Goal: Information Seeking & Learning: Learn about a topic

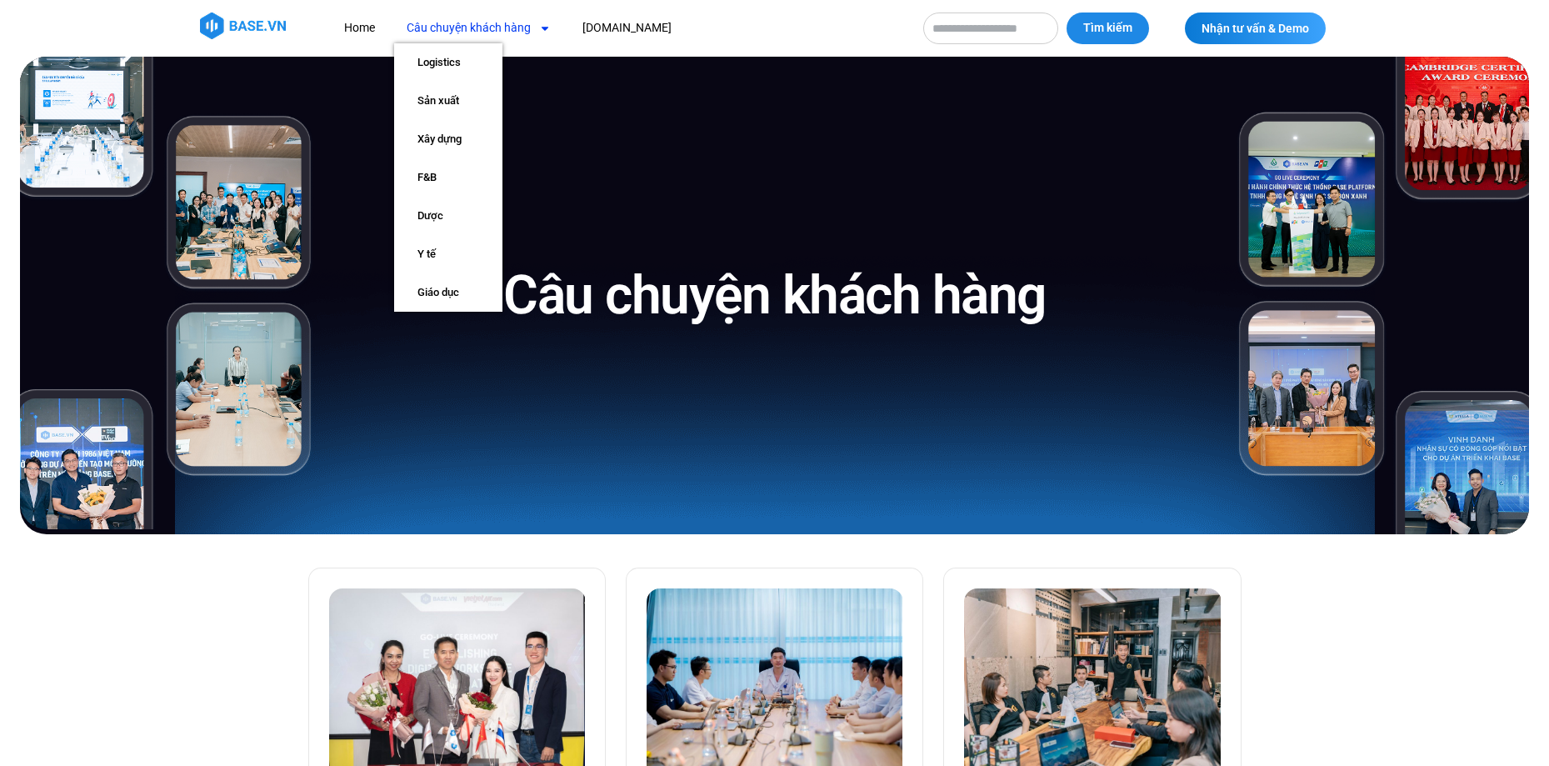
click at [549, 26] on icon "Menu" at bounding box center [545, 28] width 12 height 12
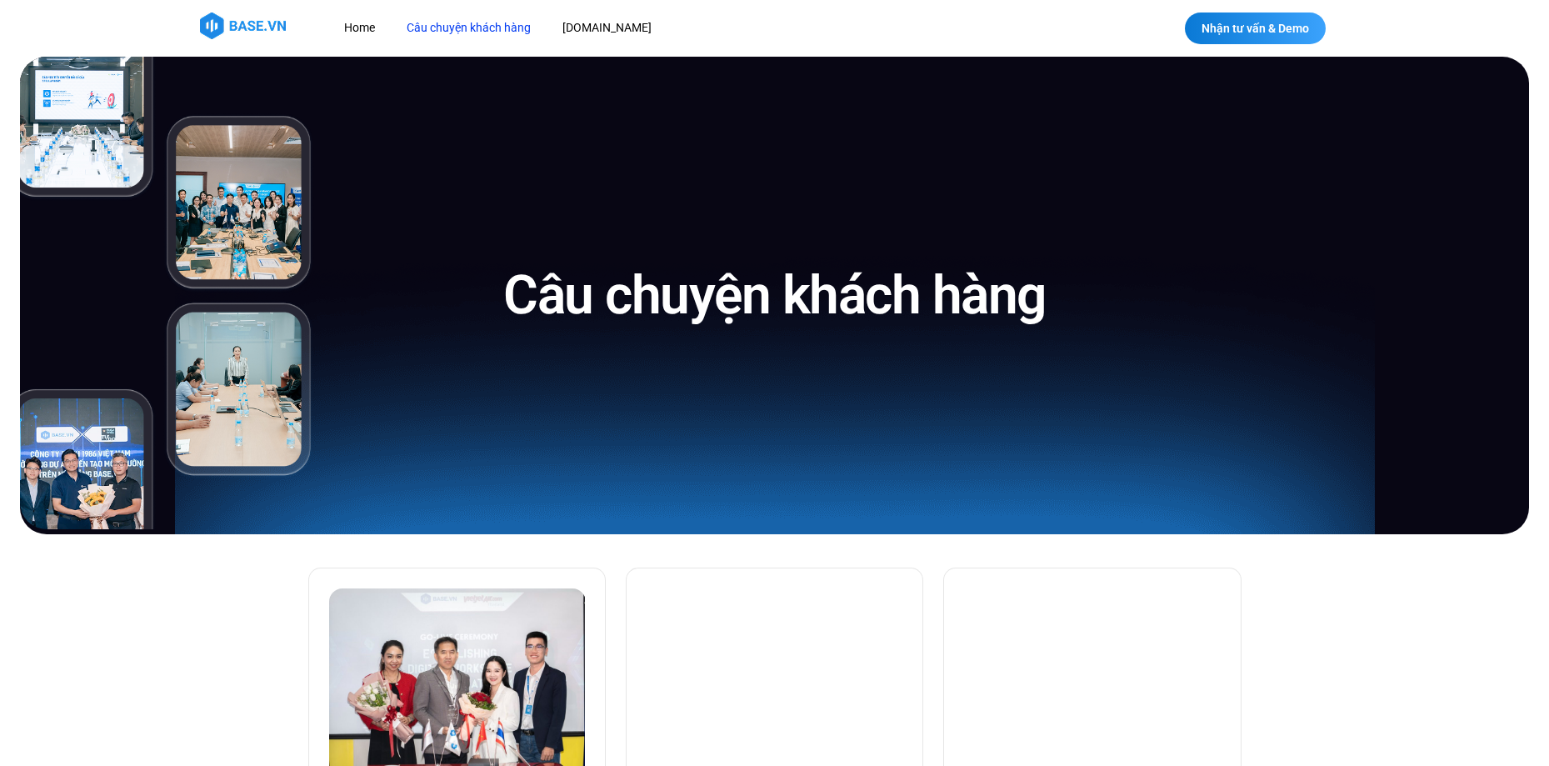
click at [538, 28] on link "Câu chuyện khách hàng" at bounding box center [468, 27] width 149 height 31
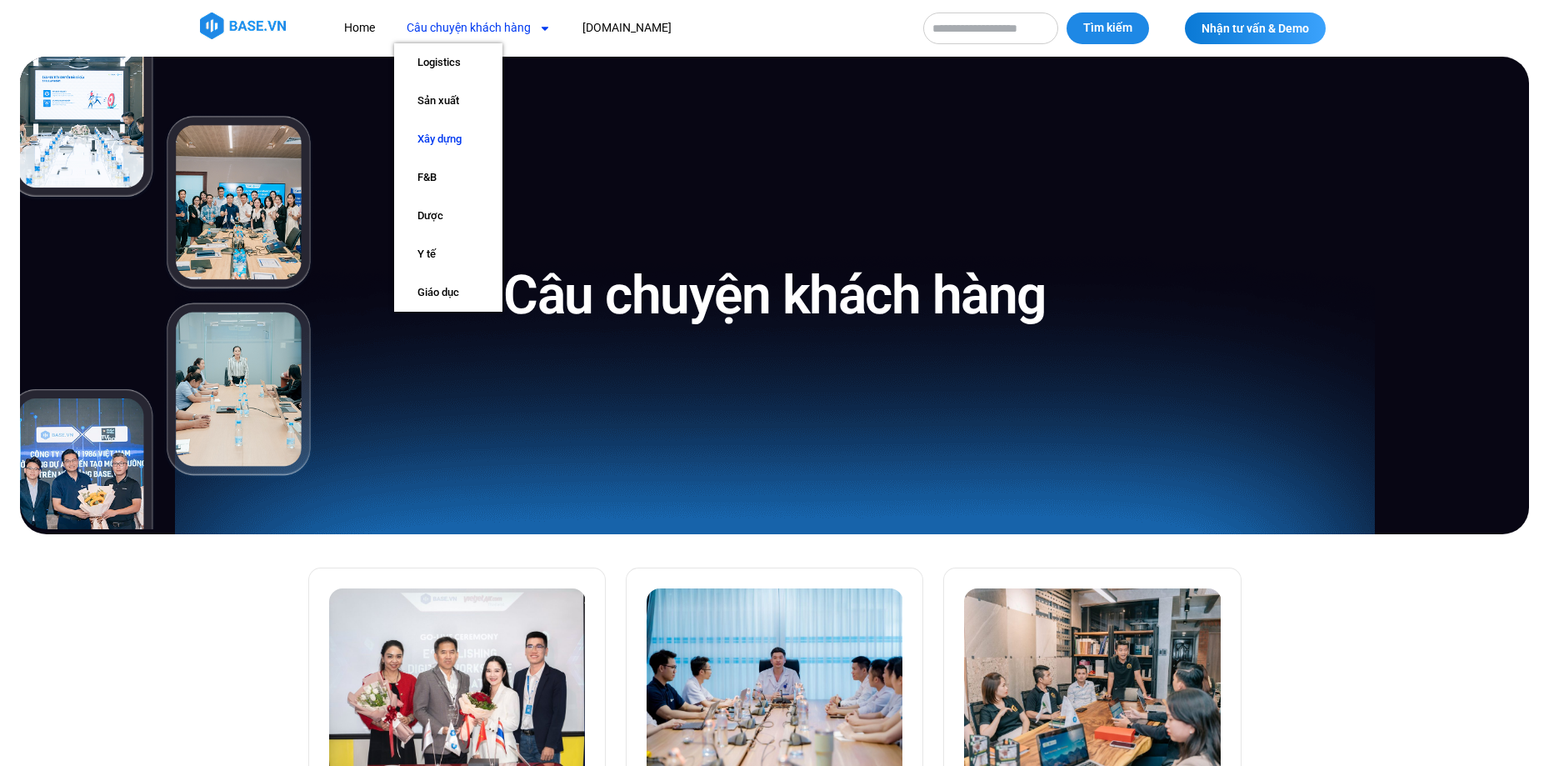
click at [439, 147] on link "Xây dựng" at bounding box center [448, 139] width 108 height 38
